Goal: Navigation & Orientation: Find specific page/section

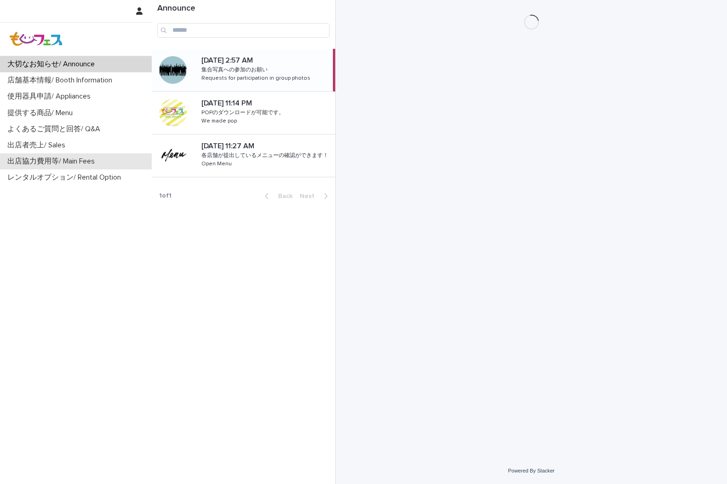
click at [65, 155] on div "出店協力費用等/ Main Fees" at bounding box center [76, 161] width 152 height 16
